Goal: Transaction & Acquisition: Purchase product/service

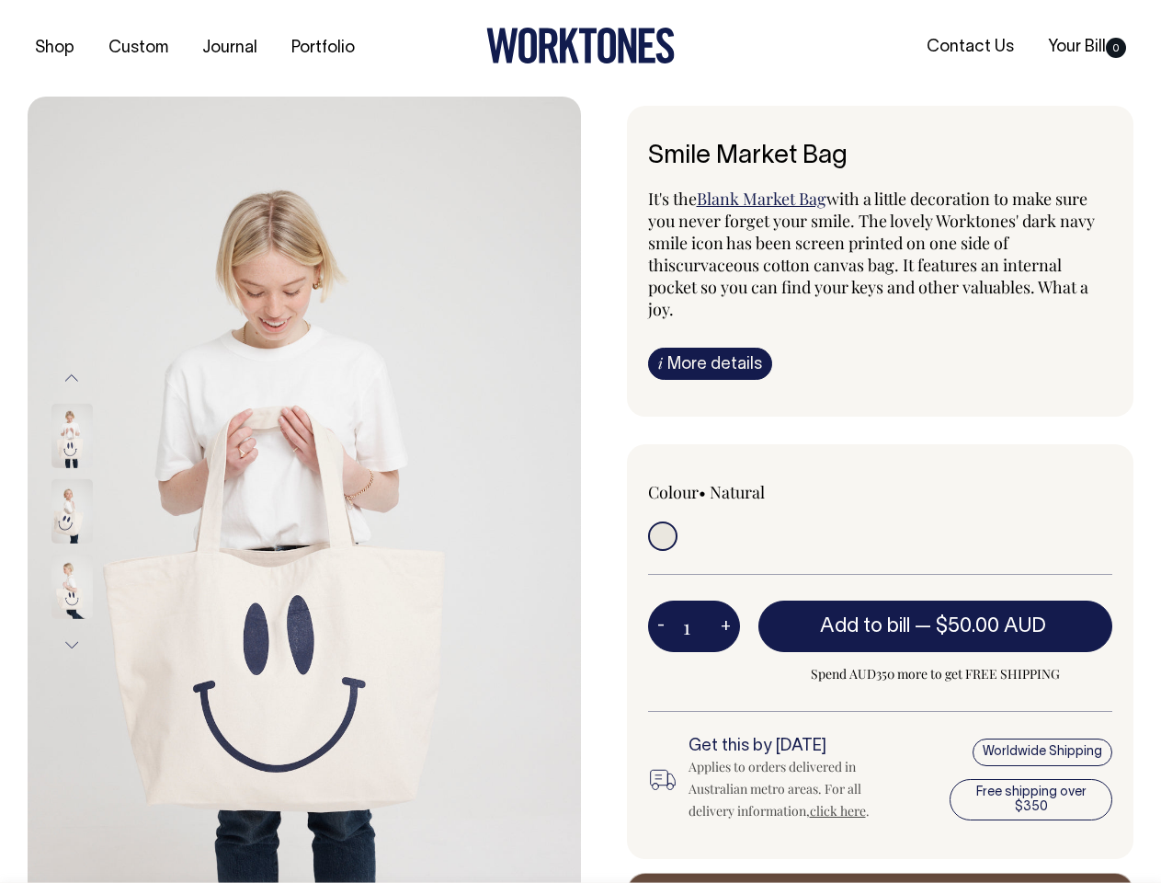
click at [304, 489] on img at bounding box center [304, 511] width 553 height 829
click at [97, 510] on div at bounding box center [97, 510] width 92 height 75
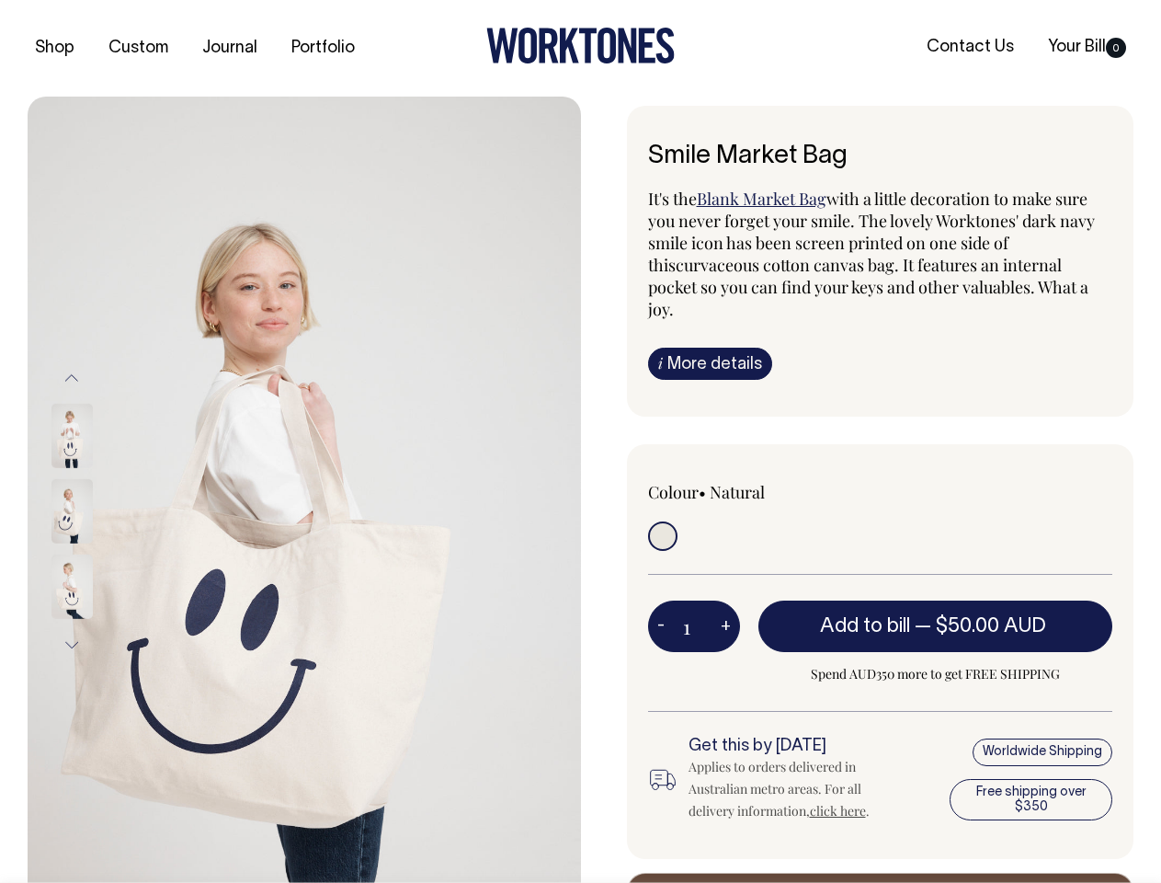
click at [72, 377] on button "Previous" at bounding box center [72, 377] width 28 height 41
click at [97, 549] on div at bounding box center [97, 586] width 92 height 75
click at [72, 644] on button "Next" at bounding box center [72, 644] width 28 height 41
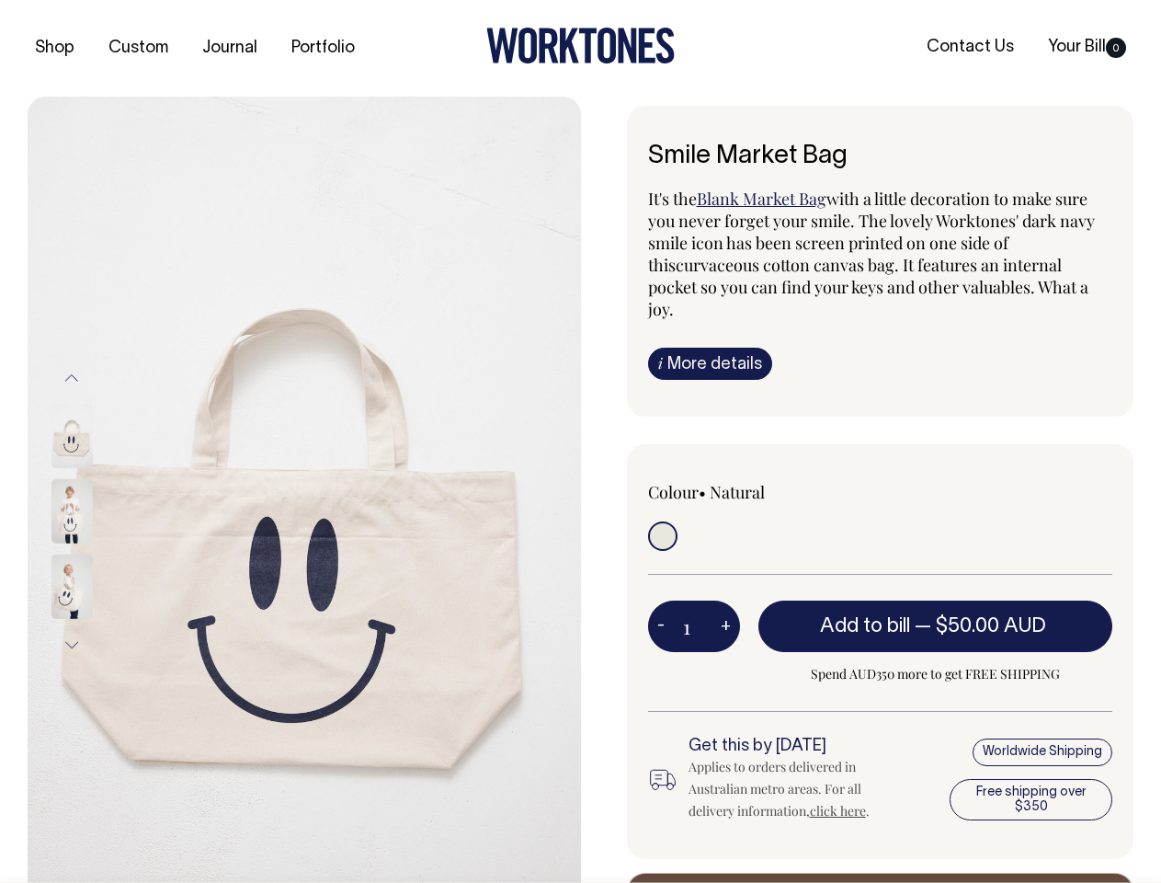
click at [661, 608] on button "-" at bounding box center [661, 626] width 26 height 37
click at [725, 608] on button "+" at bounding box center [726, 626] width 28 height 37
type input "2"
click at [936, 617] on span "— $50.00 AUD" at bounding box center [983, 626] width 136 height 18
